Goal: Feedback & Contribution: Submit feedback/report problem

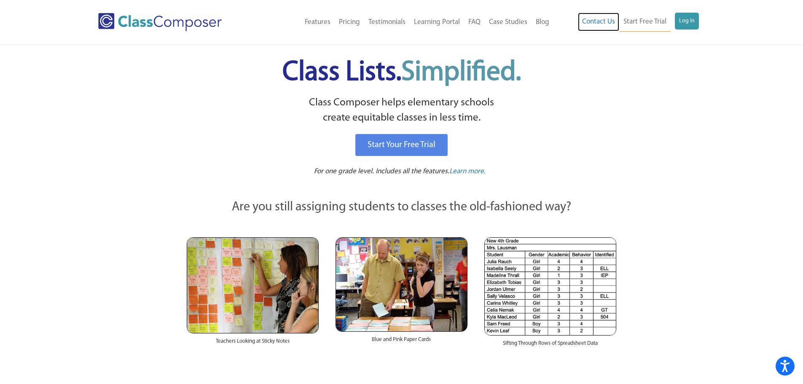
click at [605, 20] on link "Contact Us" at bounding box center [598, 22] width 41 height 19
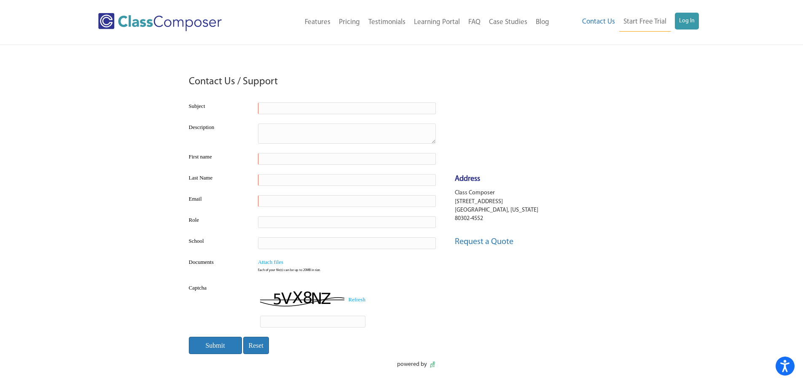
click at [302, 105] on input "text" at bounding box center [347, 108] width 178 height 12
type input "Removing user"
click at [280, 129] on textarea at bounding box center [347, 134] width 178 height 20
type textarea "G"
type textarea "Hello, I am looking to remove a staff member from our account. Her name is [PER…"
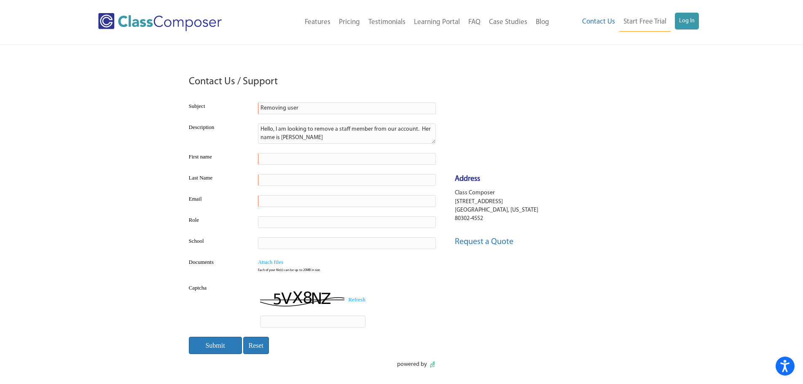
click at [286, 160] on input "text" at bounding box center [347, 159] width 178 height 12
type input "[PERSON_NAME]"
click at [269, 177] on input "text" at bounding box center [347, 180] width 178 height 12
type input "[PERSON_NAME]"
click at [286, 199] on input "text" at bounding box center [347, 201] width 178 height 12
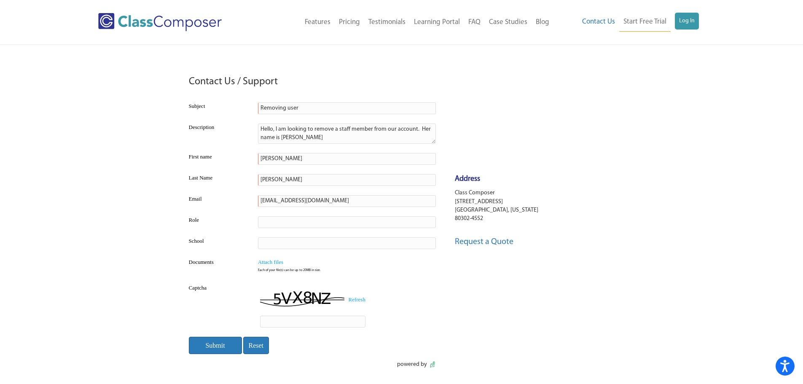
type input "[EMAIL_ADDRESS][DOMAIN_NAME]"
click at [290, 225] on input "text" at bounding box center [347, 222] width 178 height 12
type input "Confidential Secretary to the Director of Curriculum and Instruction"
click at [310, 242] on input "text" at bounding box center [347, 243] width 178 height 12
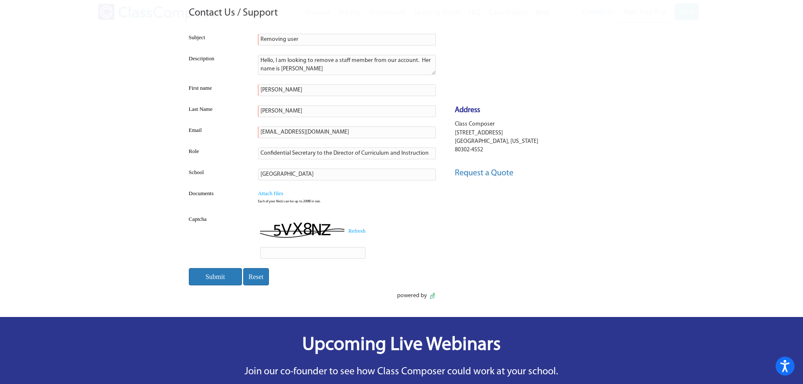
scroll to position [127, 0]
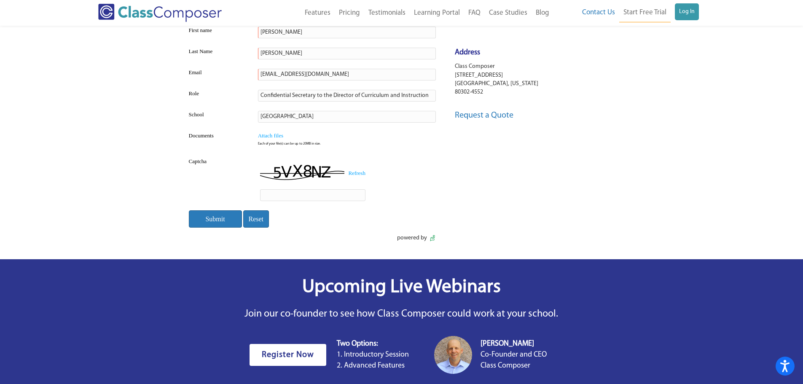
type input "[GEOGRAPHIC_DATA]"
click at [294, 193] on input "text" at bounding box center [312, 195] width 105 height 12
type input "5VX8NZ"
click at [218, 221] on input "Submit" at bounding box center [215, 218] width 53 height 17
